Goal: Task Accomplishment & Management: Use online tool/utility

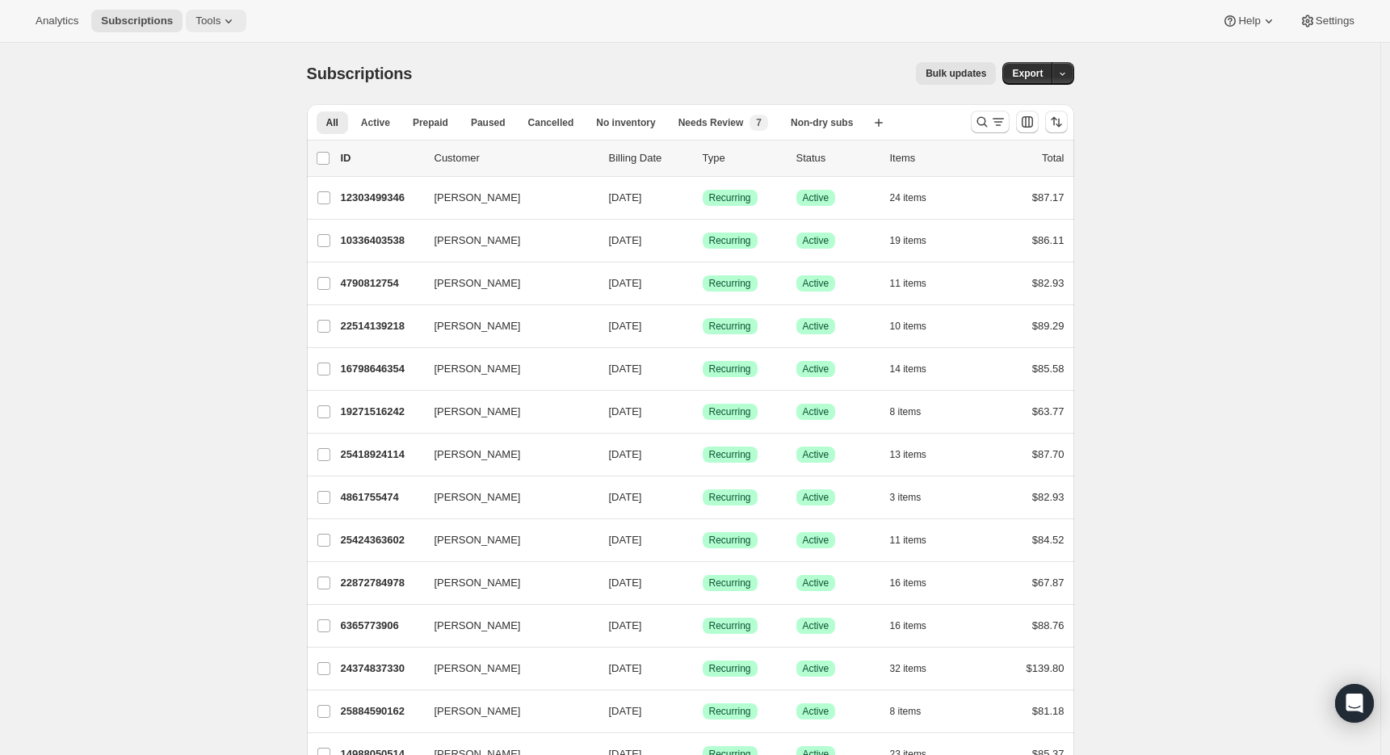
click at [208, 27] on span "Tools" at bounding box center [207, 21] width 25 height 13
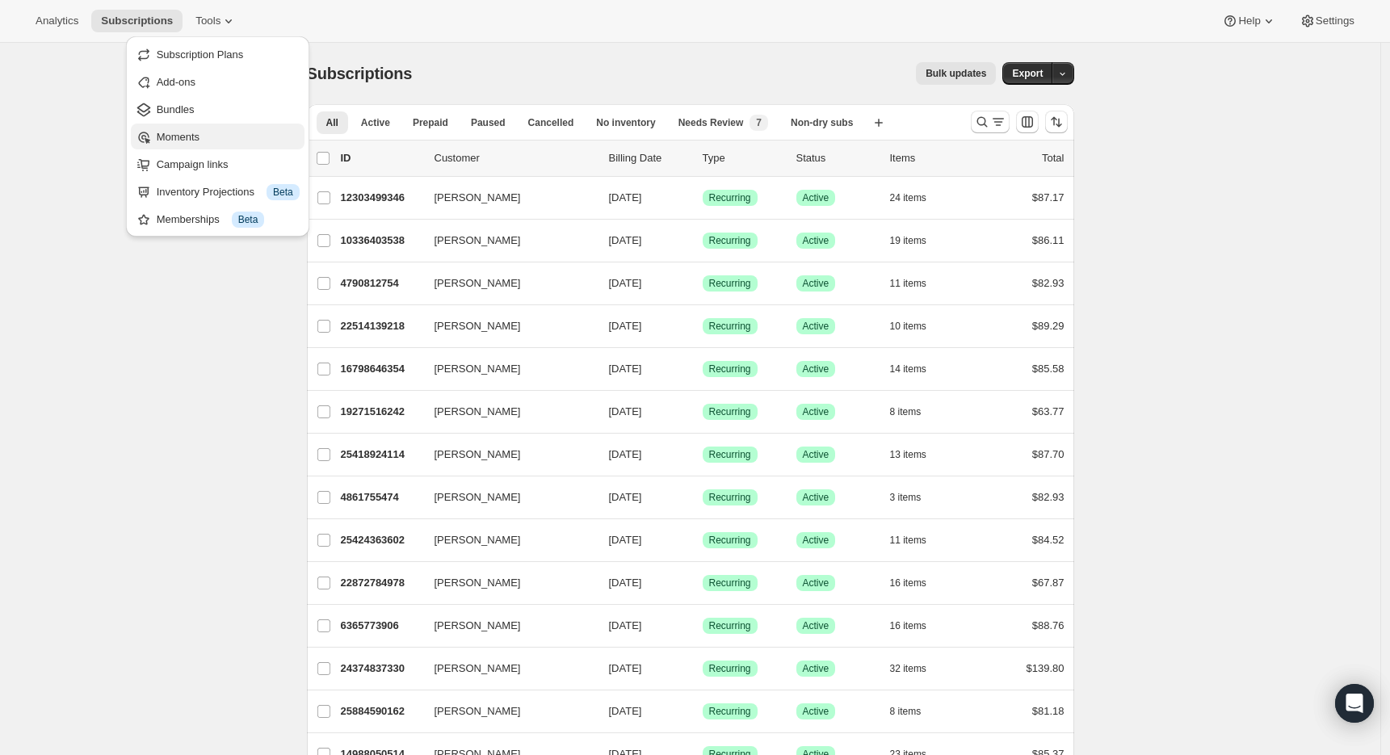
click at [221, 140] on span "Moments" at bounding box center [228, 137] width 143 height 16
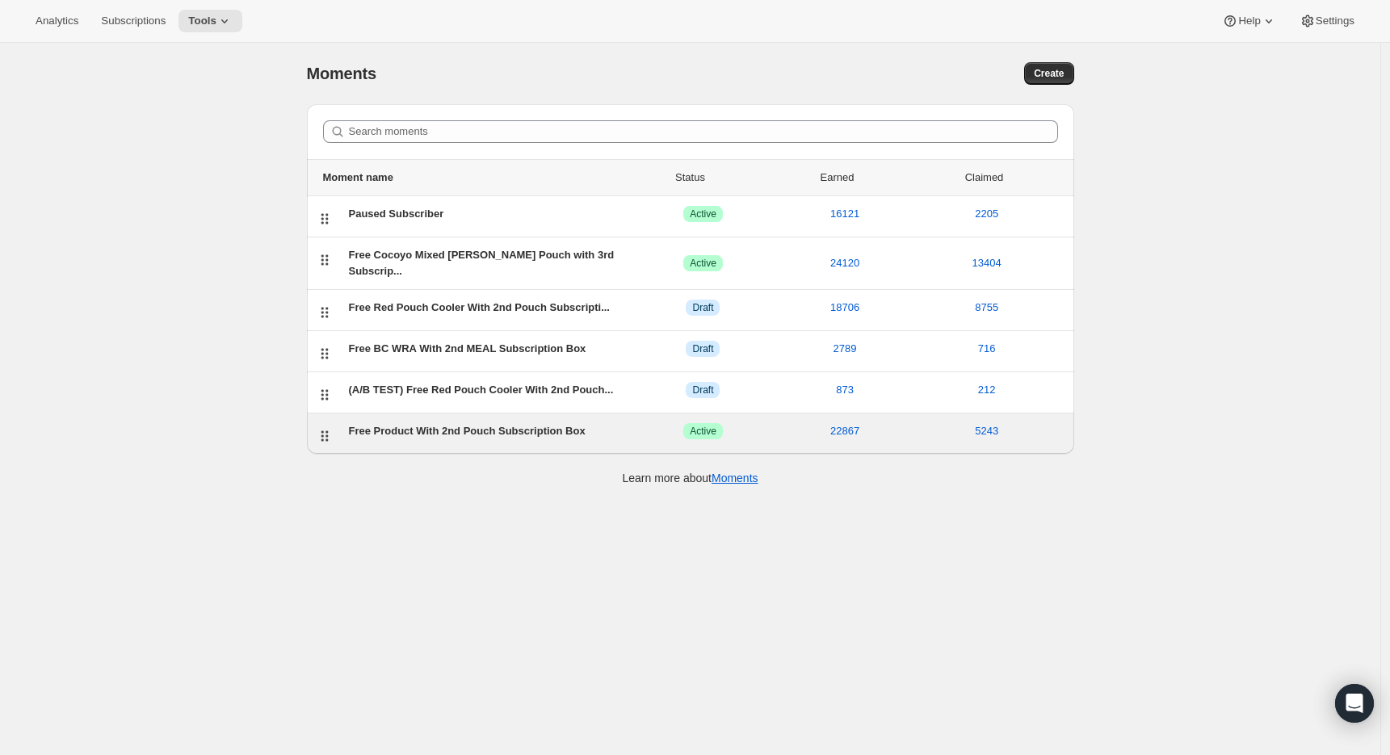
click at [463, 424] on div "Free Product With 2nd Pouch Subscription Box" at bounding box center [491, 431] width 284 height 16
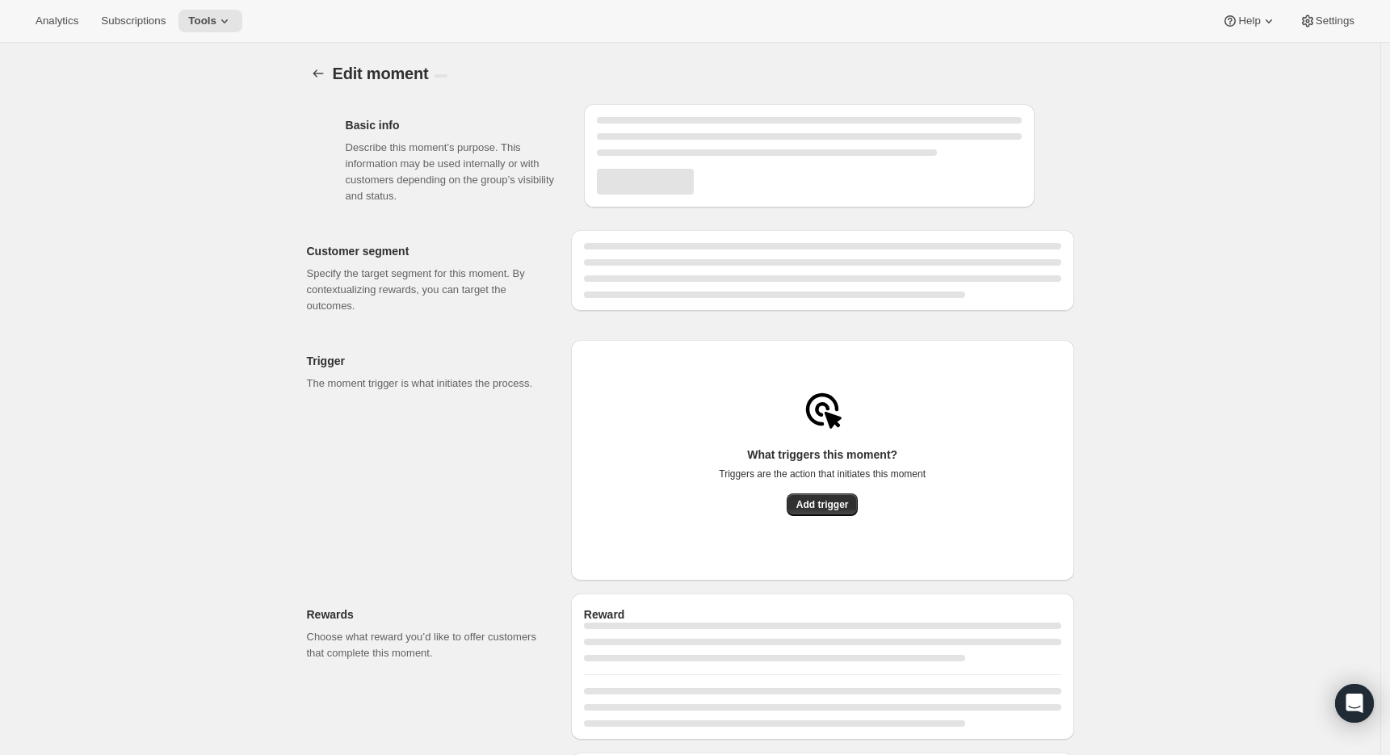
select select "subscribesTo"
select select "none"
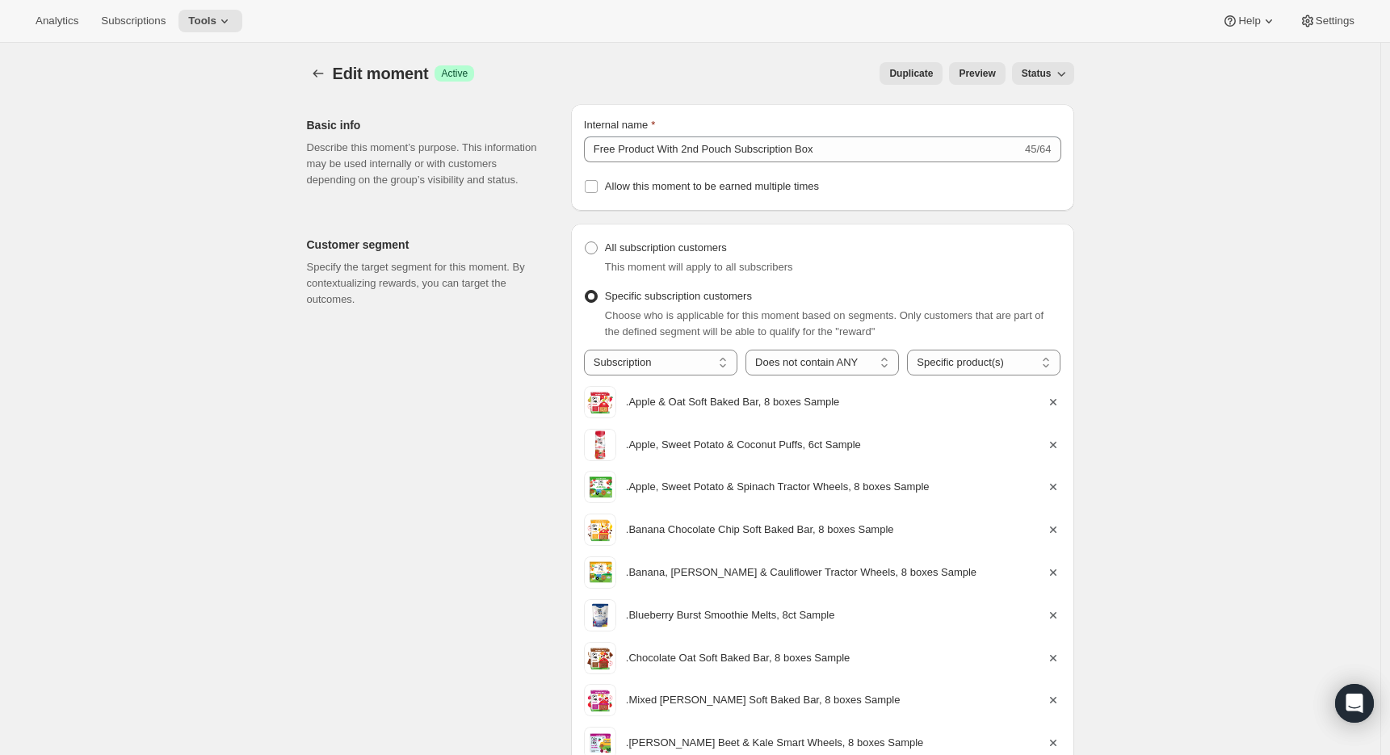
click at [959, 80] on button "Preview" at bounding box center [977, 73] width 56 height 23
